Goal: Transaction & Acquisition: Book appointment/travel/reservation

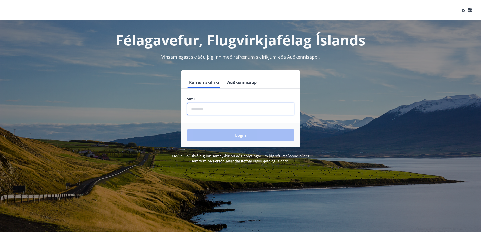
click at [233, 112] on input "phone" at bounding box center [240, 109] width 107 height 12
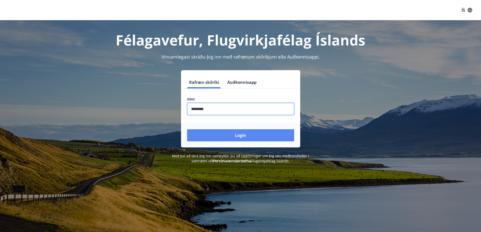
type input "********"
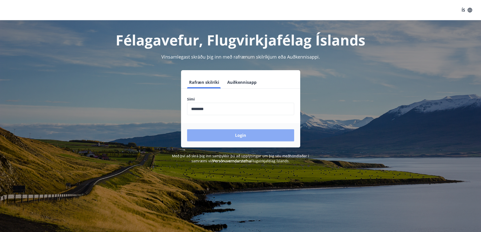
click at [258, 137] on button "Login" at bounding box center [240, 135] width 107 height 12
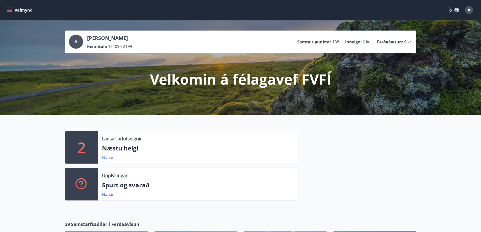
click at [108, 158] on link "Nánar" at bounding box center [108, 158] width 12 height 6
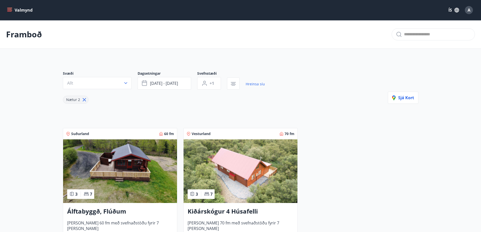
click at [85, 101] on icon at bounding box center [84, 99] width 3 height 3
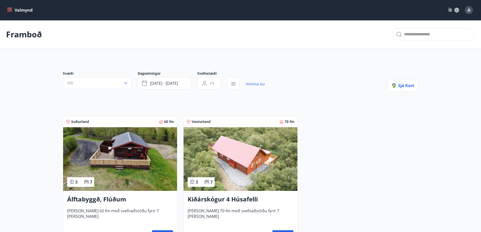
type input "*"
click at [14, 10] on button "Valmynd" at bounding box center [20, 10] width 29 height 9
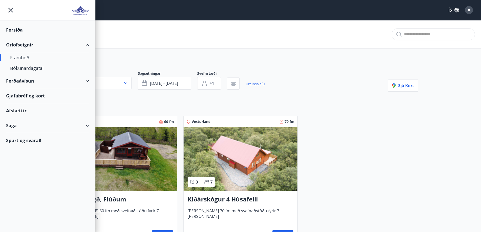
click at [37, 59] on div "Framboð" at bounding box center [47, 57] width 75 height 11
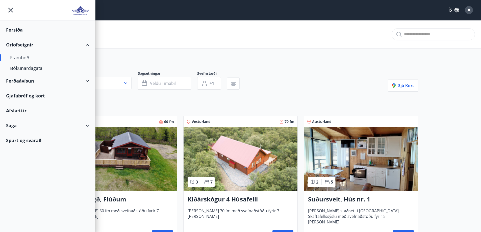
click at [429, 159] on main "Framboð Svæði Allt Dagsetningar Veldu tímabil Svefnstæði +1 Sjá kort Suðurland …" at bounding box center [240, 204] width 481 height 368
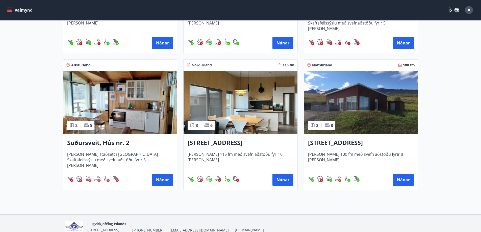
scroll to position [202, 0]
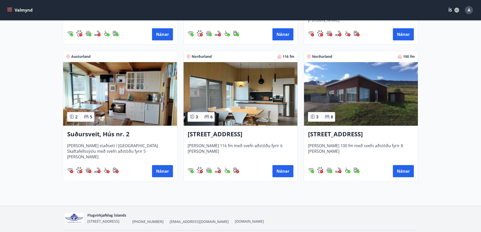
click at [145, 114] on img at bounding box center [120, 94] width 114 height 64
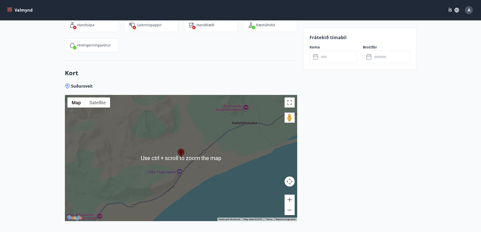
scroll to position [657, 0]
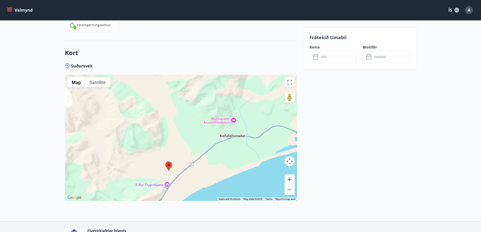
drag, startPoint x: 239, startPoint y: 87, endPoint x: 220, endPoint y: 129, distance: 46.7
click at [220, 129] on div at bounding box center [181, 138] width 232 height 126
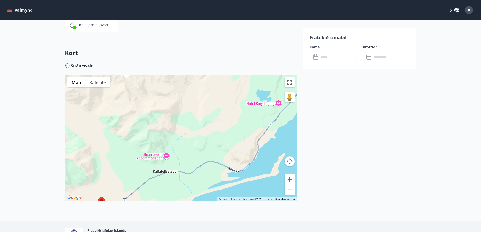
drag, startPoint x: 219, startPoint y: 130, endPoint x: 171, endPoint y: 153, distance: 53.3
click at [171, 153] on div at bounding box center [181, 138] width 232 height 126
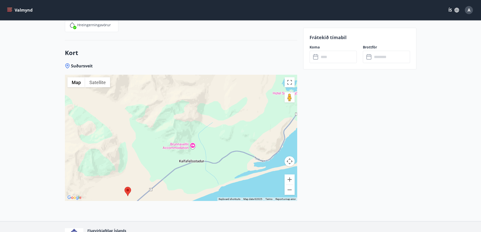
drag, startPoint x: 196, startPoint y: 113, endPoint x: 228, endPoint y: 99, distance: 35.1
click at [225, 100] on div at bounding box center [181, 138] width 232 height 126
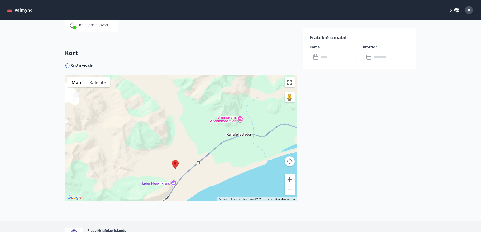
drag, startPoint x: 238, startPoint y: 157, endPoint x: 263, endPoint y: 140, distance: 30.1
click at [263, 140] on div at bounding box center [181, 138] width 232 height 126
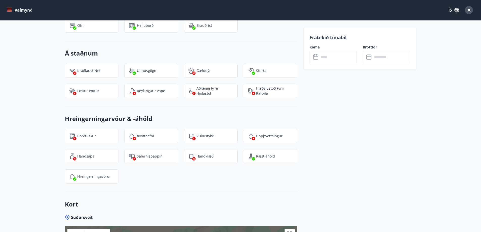
scroll to position [632, 0]
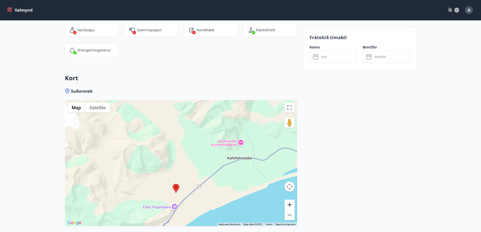
click at [290, 200] on button "Zoom in" at bounding box center [290, 205] width 10 height 10
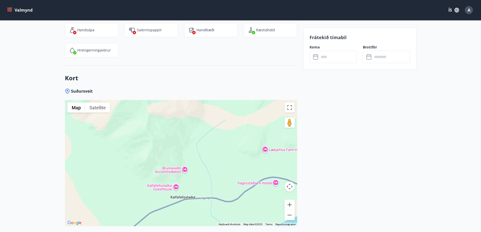
drag, startPoint x: 264, startPoint y: 151, endPoint x: 153, endPoint y: 194, distance: 120.0
click at [153, 194] on div at bounding box center [181, 163] width 232 height 126
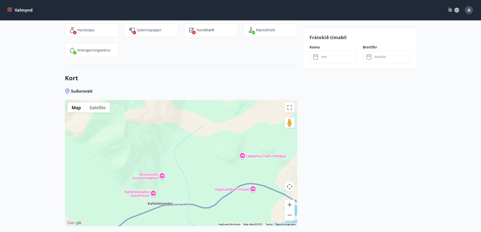
drag, startPoint x: 158, startPoint y: 177, endPoint x: 243, endPoint y: 131, distance: 96.5
click at [243, 132] on div at bounding box center [181, 163] width 232 height 126
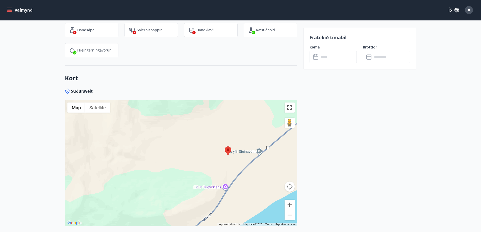
drag, startPoint x: 128, startPoint y: 182, endPoint x: 199, endPoint y: 130, distance: 88.0
click at [197, 131] on div at bounding box center [181, 163] width 232 height 126
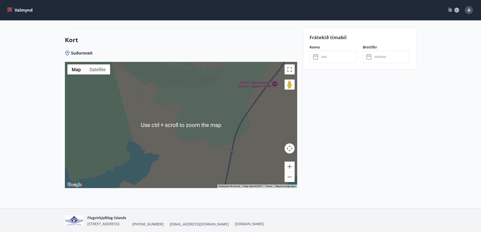
scroll to position [670, 0]
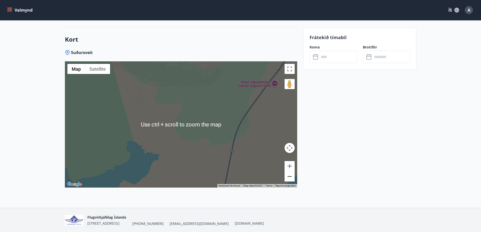
click at [293, 172] on button "Zoom out" at bounding box center [290, 177] width 10 height 10
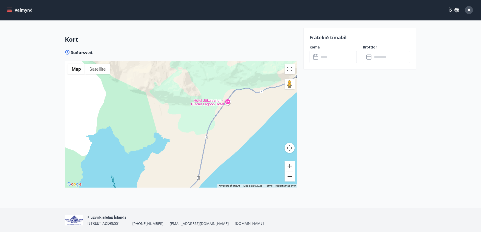
click at [293, 172] on button "Zoom out" at bounding box center [290, 177] width 10 height 10
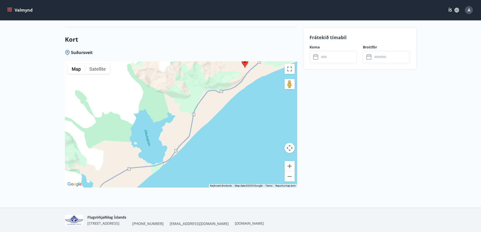
drag, startPoint x: 204, startPoint y: 149, endPoint x: 203, endPoint y: 132, distance: 16.5
click at [203, 132] on div at bounding box center [181, 124] width 232 height 126
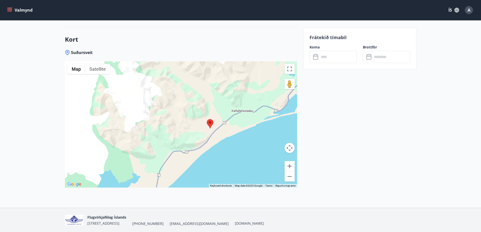
drag, startPoint x: 220, startPoint y: 84, endPoint x: 187, endPoint y: 137, distance: 62.4
click at [184, 148] on div at bounding box center [181, 124] width 232 height 126
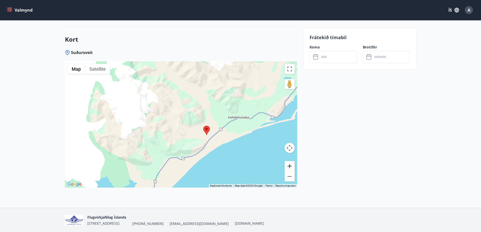
click at [289, 161] on button "Zoom in" at bounding box center [290, 166] width 10 height 10
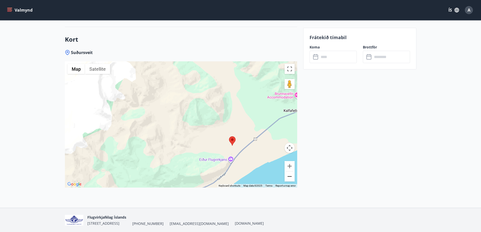
click at [291, 172] on button "Zoom out" at bounding box center [290, 177] width 10 height 10
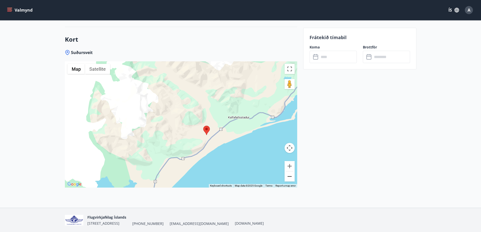
click at [289, 172] on button "Zoom out" at bounding box center [290, 177] width 10 height 10
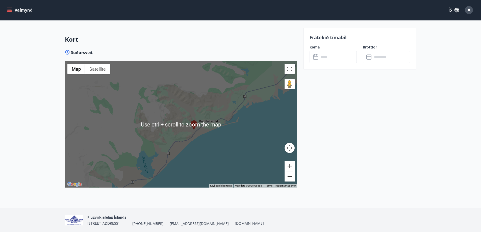
click at [292, 172] on button "Zoom out" at bounding box center [290, 177] width 10 height 10
